Goal: Transaction & Acquisition: Purchase product/service

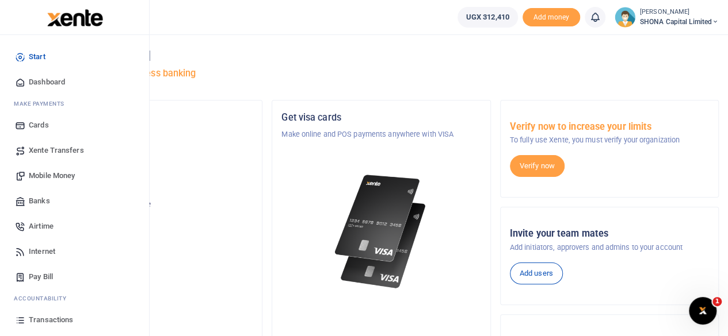
click at [49, 177] on span "Mobile Money" at bounding box center [52, 176] width 46 height 12
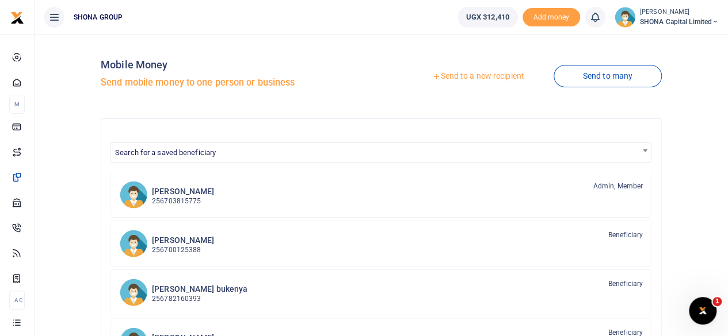
click at [471, 75] on link "Send to a new recipient" at bounding box center [478, 76] width 150 height 21
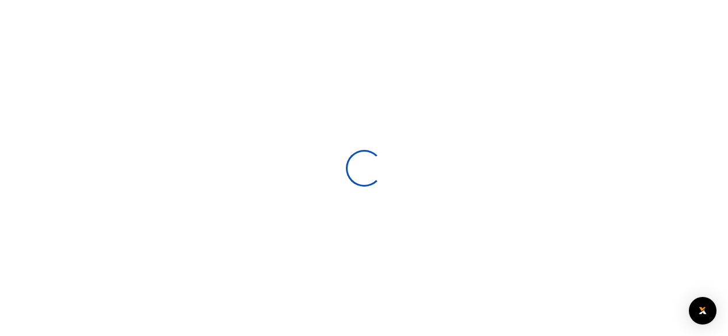
select select
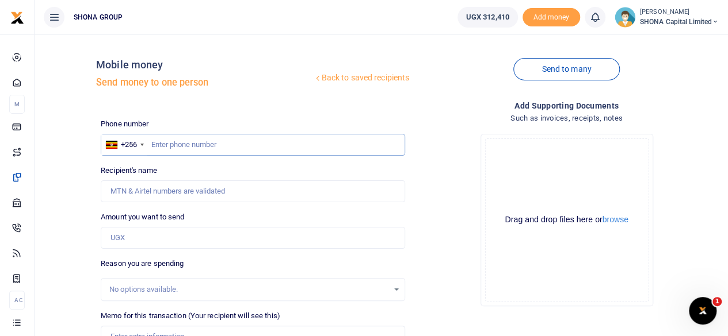
click at [183, 143] on input "text" at bounding box center [253, 145] width 304 height 22
type input "0771288673"
type input "[PERSON_NAME]"
type input "0771288673"
click at [149, 243] on input "Amount you want to send" at bounding box center [253, 238] width 304 height 22
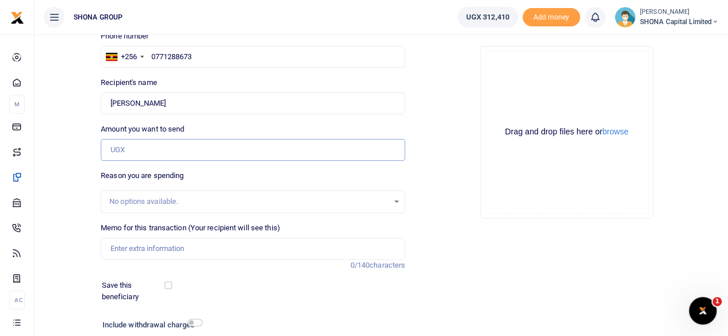
scroll to position [115, 0]
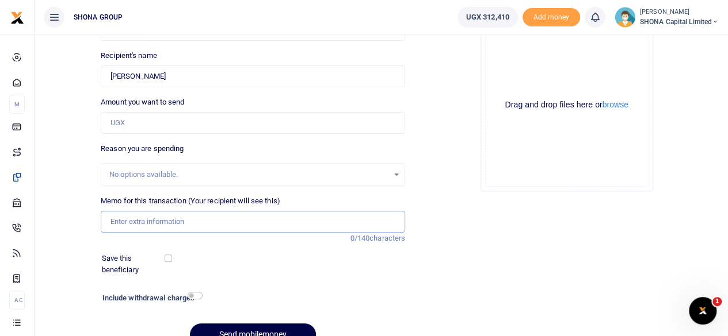
click at [165, 224] on input "Memo for this transaction (Your recipient will see this)" at bounding box center [253, 222] width 304 height 22
type input "Being Birthday cake for September 2025"
click at [136, 127] on input "Amount you want to send" at bounding box center [253, 123] width 304 height 22
type input "93,000"
click at [190, 299] on input "checkbox" at bounding box center [195, 295] width 15 height 7
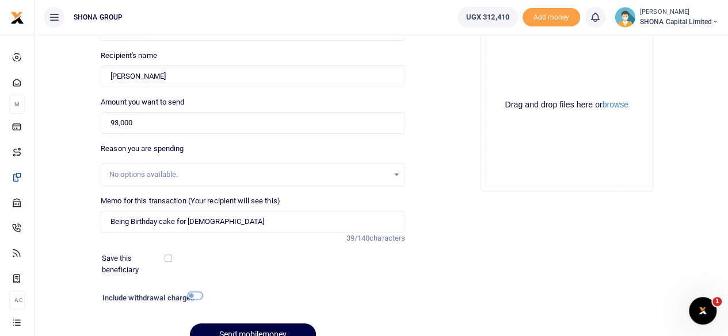
checkbox input "true"
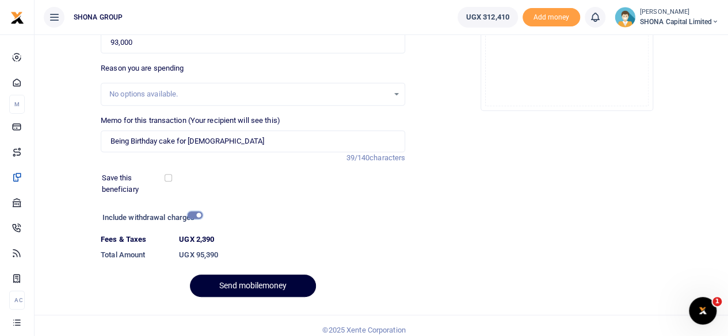
scroll to position [204, 0]
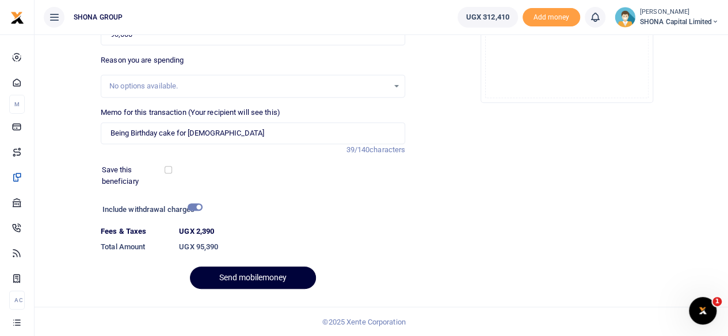
click at [273, 277] on button "Send mobilemoney" at bounding box center [253, 278] width 126 height 22
